Goal: Information Seeking & Learning: Find specific fact

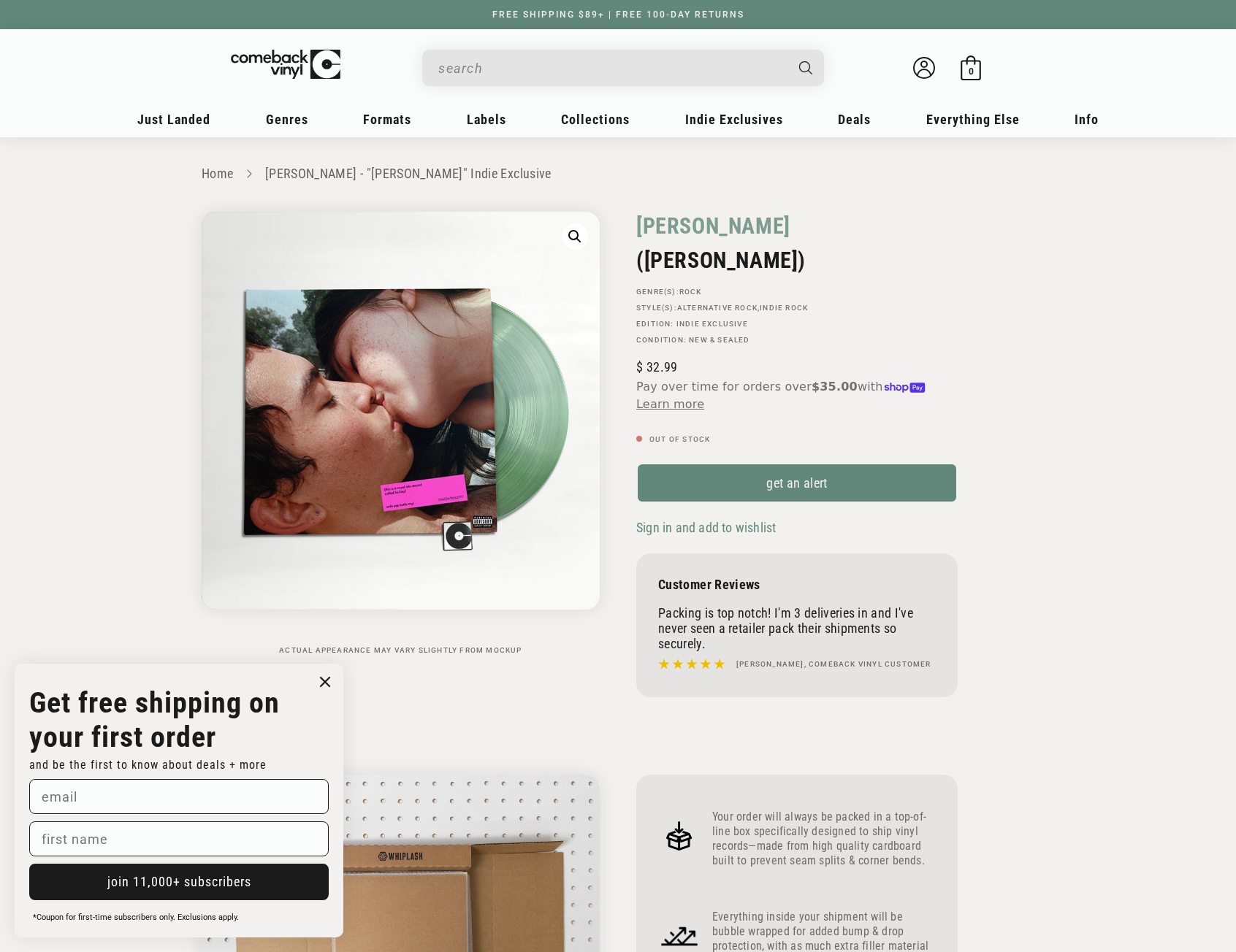
scroll to position [1460, 0]
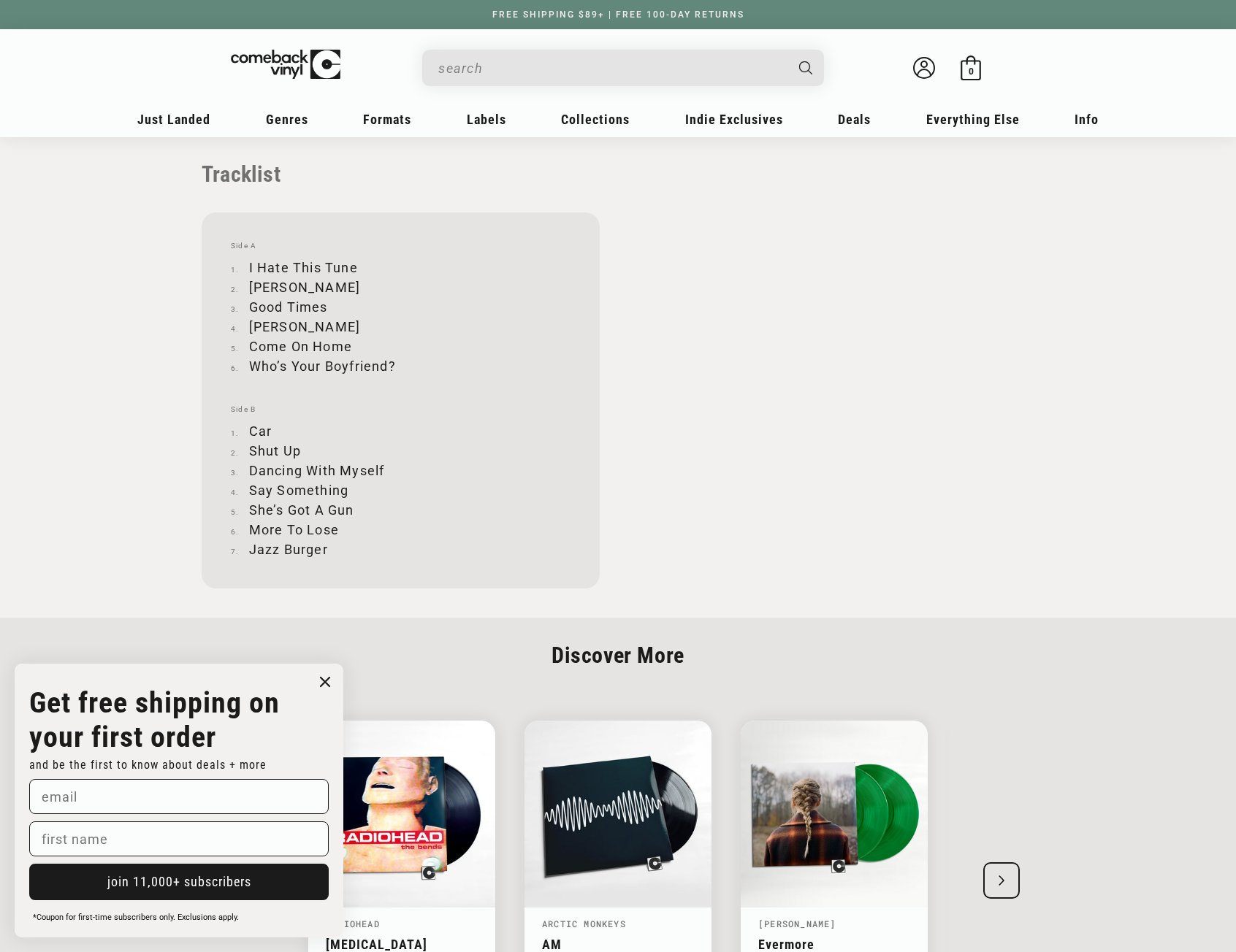
click at [544, 61] on input "When autocomplete results are available use up and down arrows to review and en…" at bounding box center [611, 67] width 347 height 30
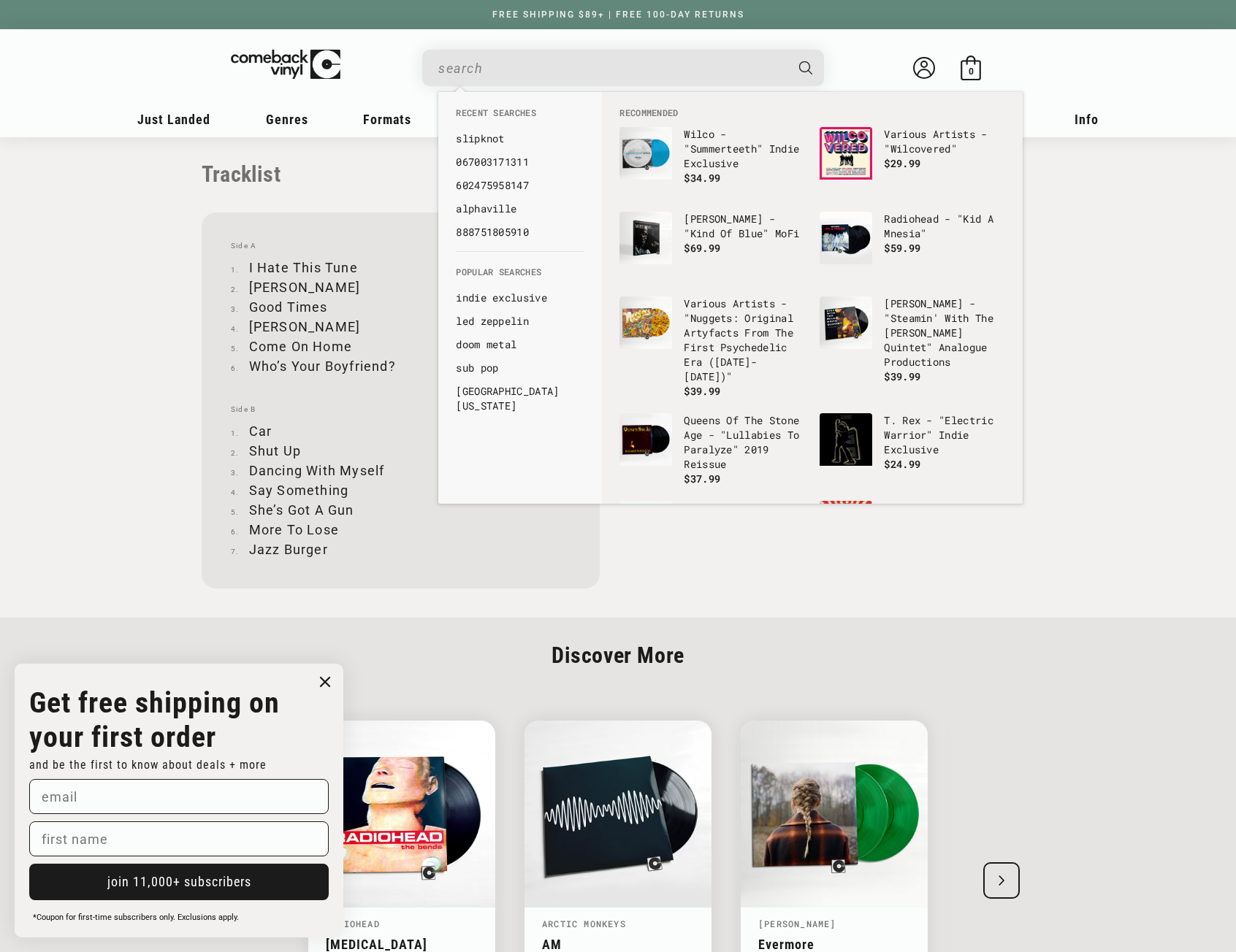
paste input "081227811211"
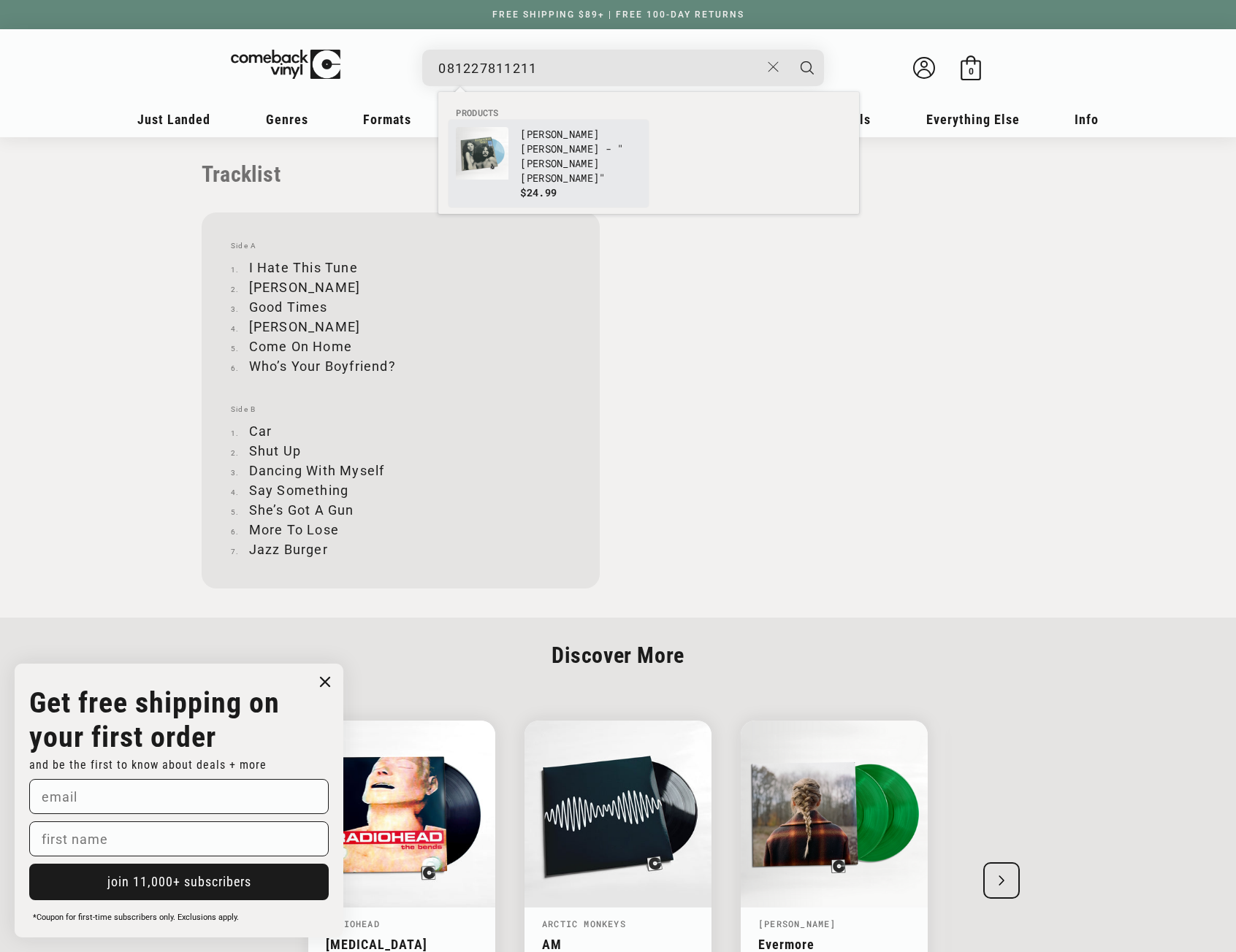
type input "081227811211"
click at [515, 137] on link "[PERSON_NAME] [PERSON_NAME] - "[PERSON_NAME] [PERSON_NAME]" $24.99" at bounding box center [548, 164] width 186 height 73
